Goal: Navigation & Orientation: Understand site structure

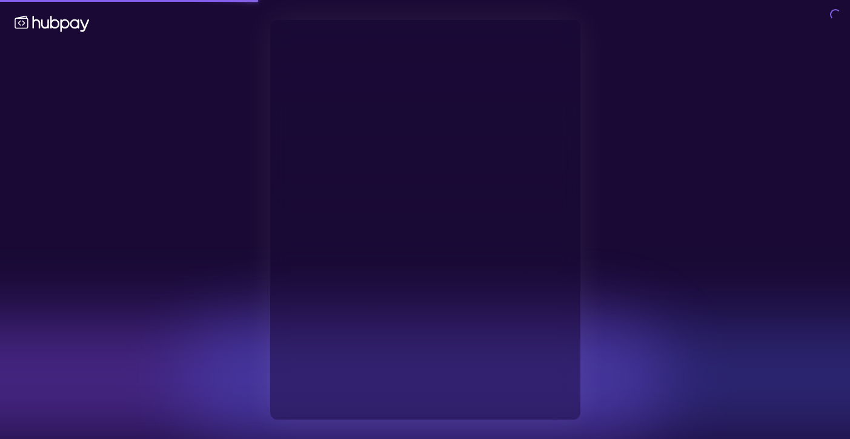
type input "**********"
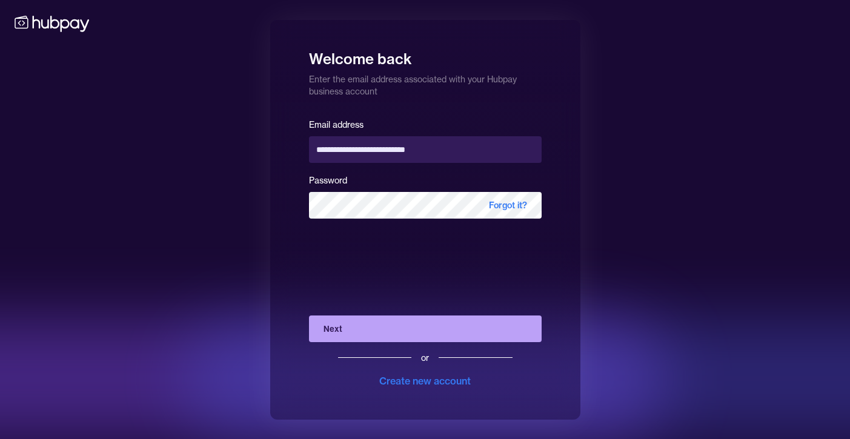
click at [393, 329] on button "Next" at bounding box center [425, 329] width 233 height 27
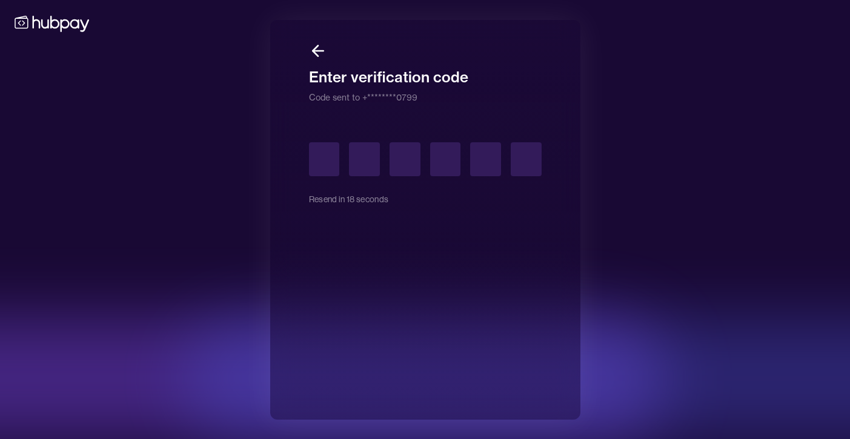
type input "*"
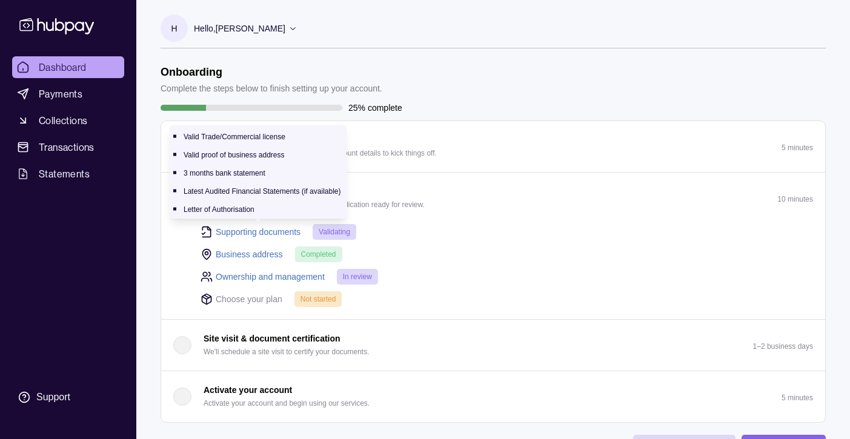
click at [241, 226] on link "Supporting documents" at bounding box center [258, 231] width 85 height 13
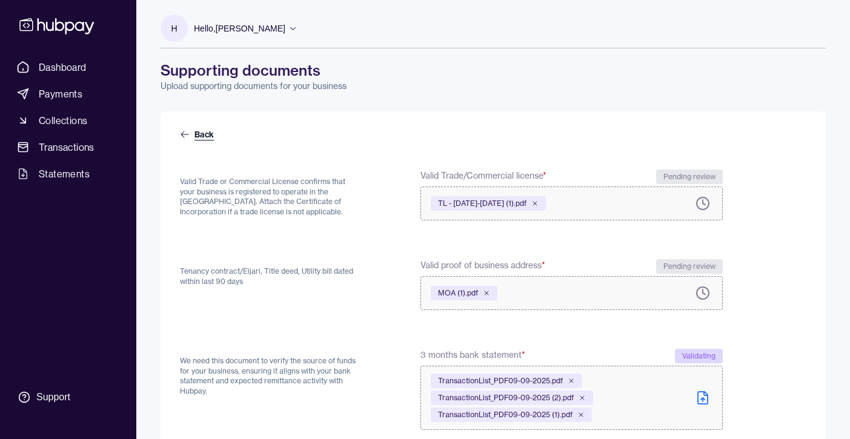
click at [187, 134] on icon at bounding box center [185, 135] width 10 height 10
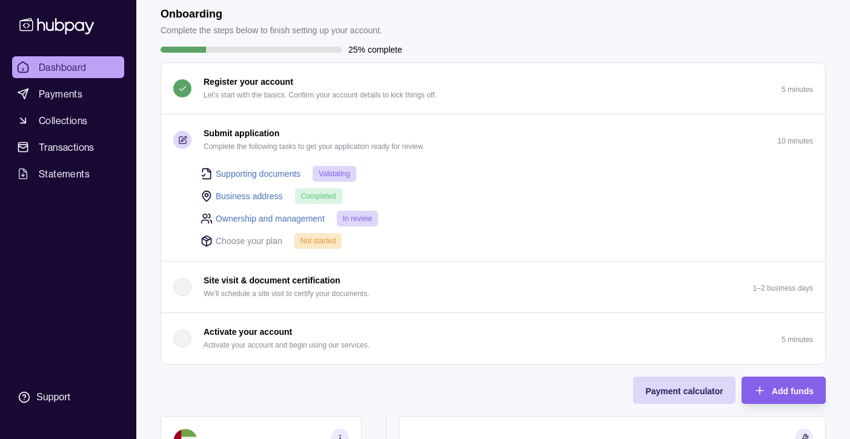
scroll to position [65, 0]
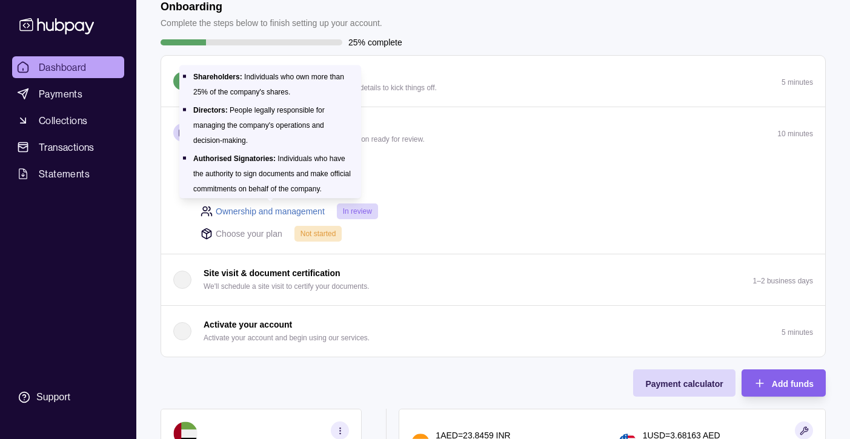
click at [295, 209] on link "Ownership and management" at bounding box center [270, 211] width 109 height 13
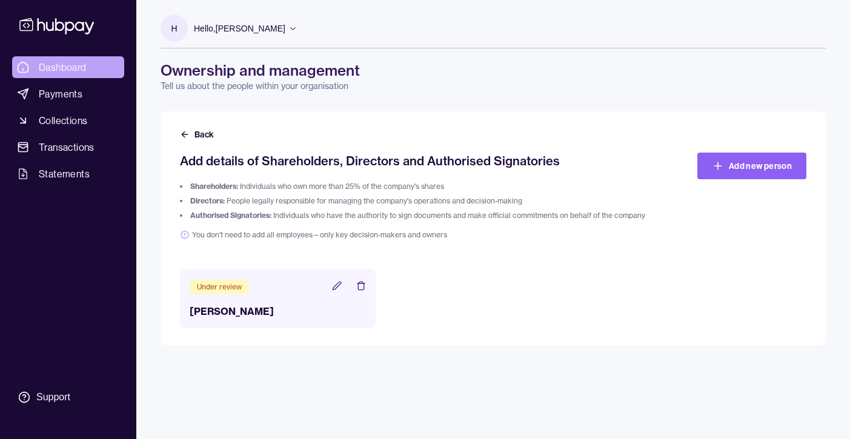
click at [56, 62] on span "Dashboard" at bounding box center [63, 67] width 48 height 15
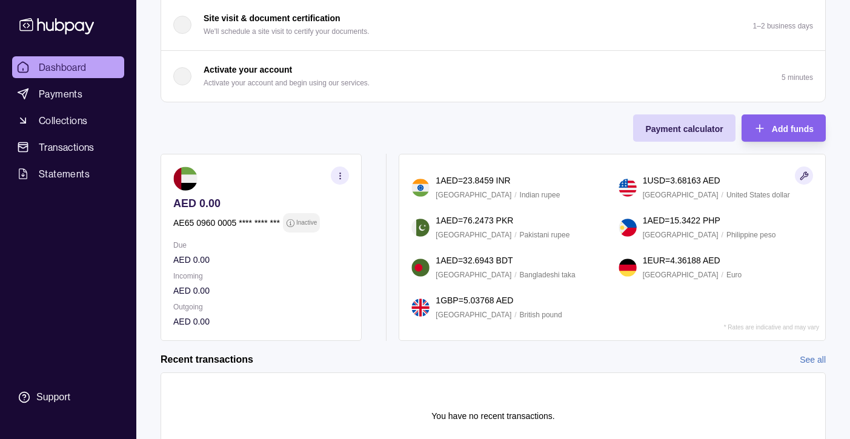
scroll to position [380, 0]
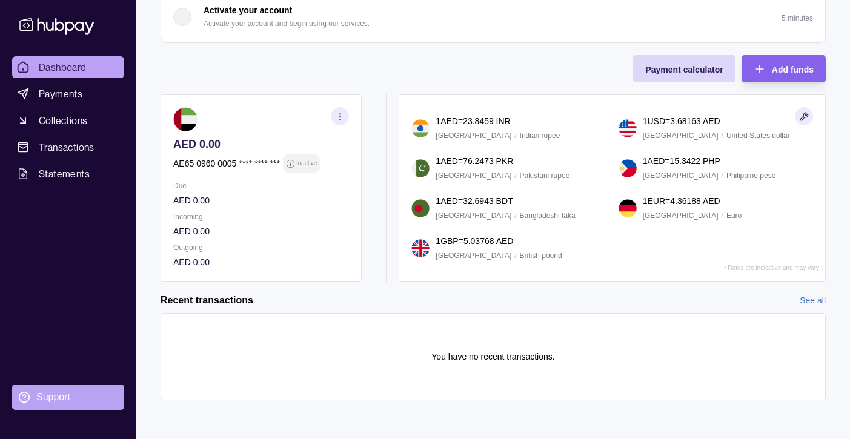
click at [59, 395] on div "Support" at bounding box center [53, 397] width 34 height 13
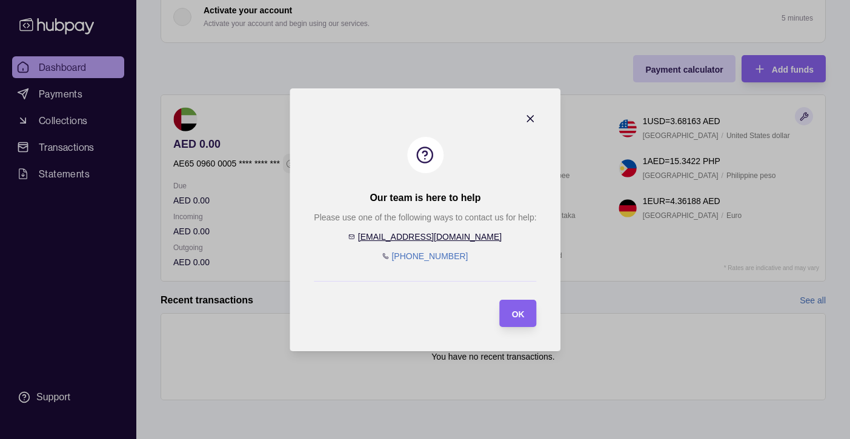
click at [530, 116] on icon "button" at bounding box center [530, 119] width 12 height 12
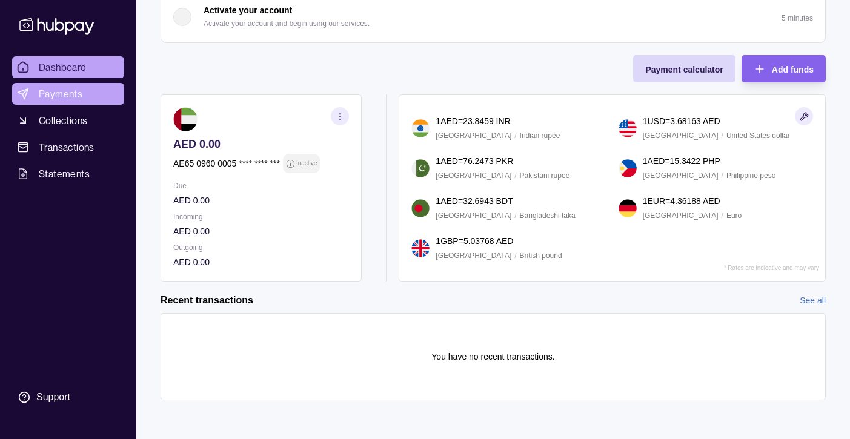
click at [48, 95] on span "Payments" at bounding box center [61, 94] width 44 height 15
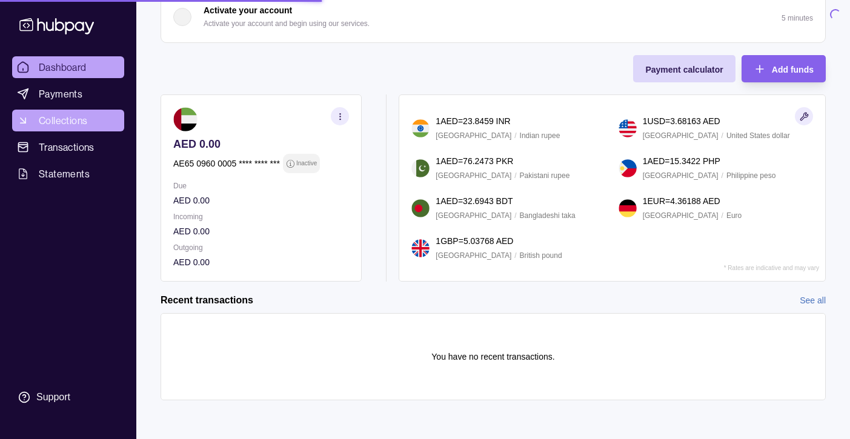
click at [65, 123] on span "Collections" at bounding box center [63, 120] width 48 height 15
